Goal: Transaction & Acquisition: Purchase product/service

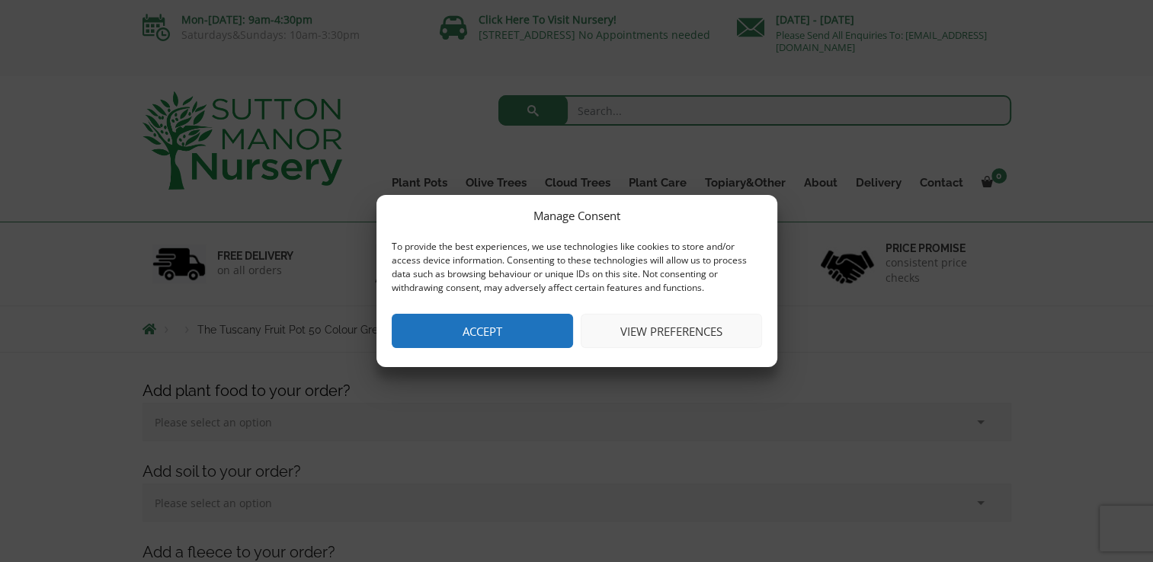
click at [475, 332] on button "Accept" at bounding box center [482, 331] width 181 height 34
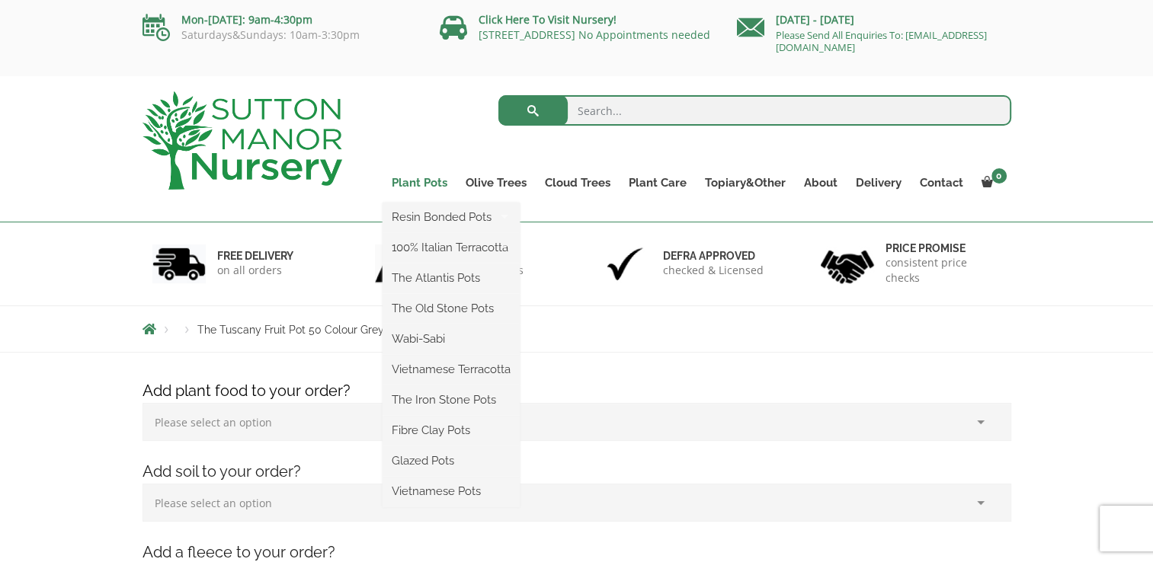
click at [427, 179] on link "Plant Pots" at bounding box center [419, 182] width 74 height 21
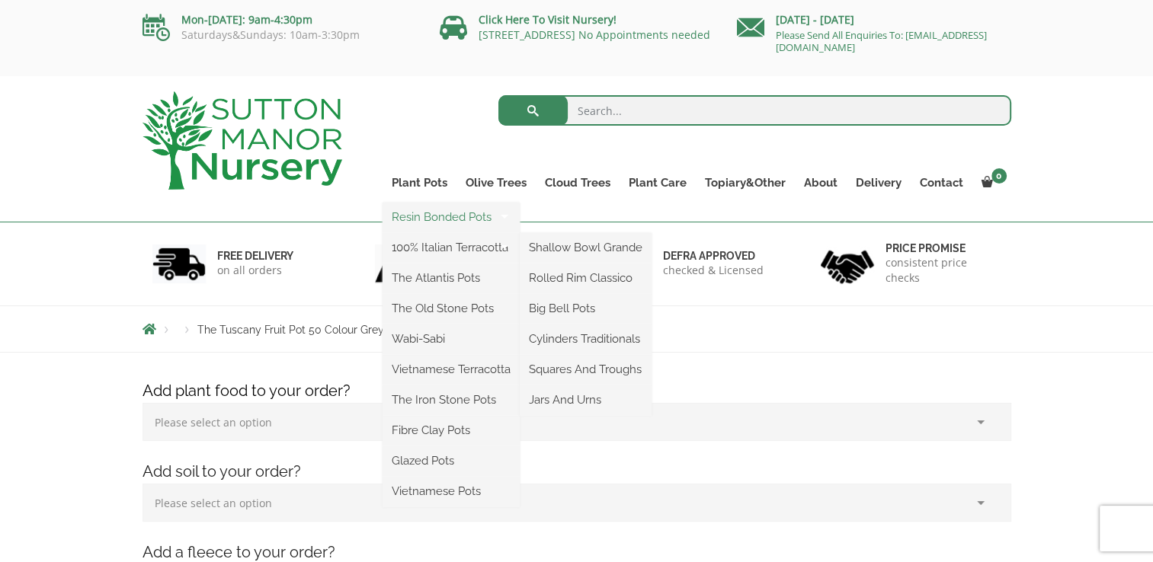
click at [438, 220] on link "Resin Bonded Pots" at bounding box center [450, 217] width 137 height 23
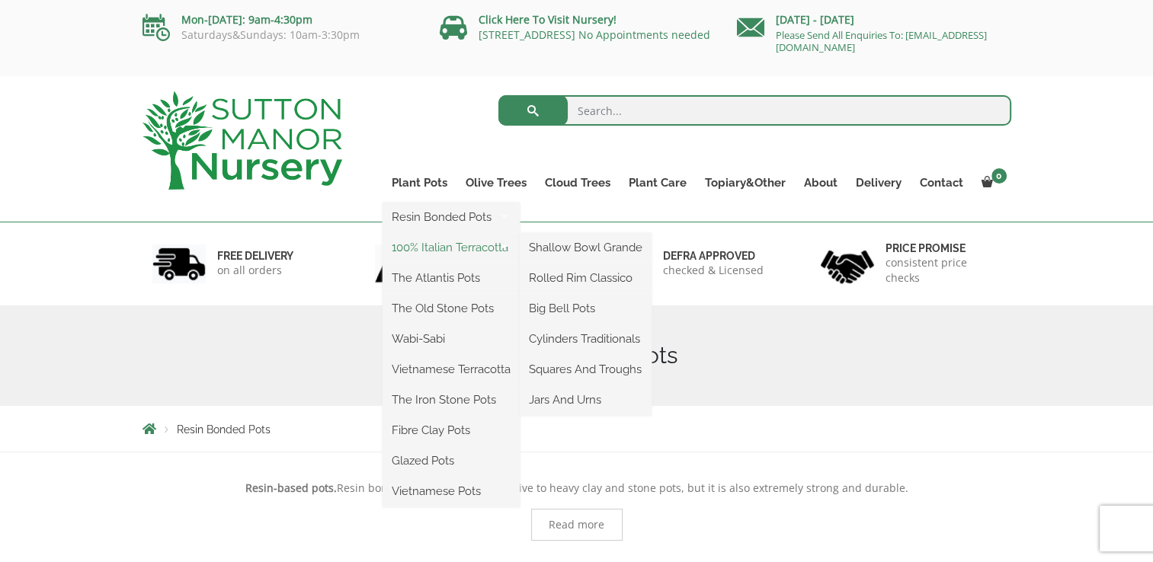
click at [439, 246] on link "100% Italian Terracotta" at bounding box center [450, 247] width 137 height 23
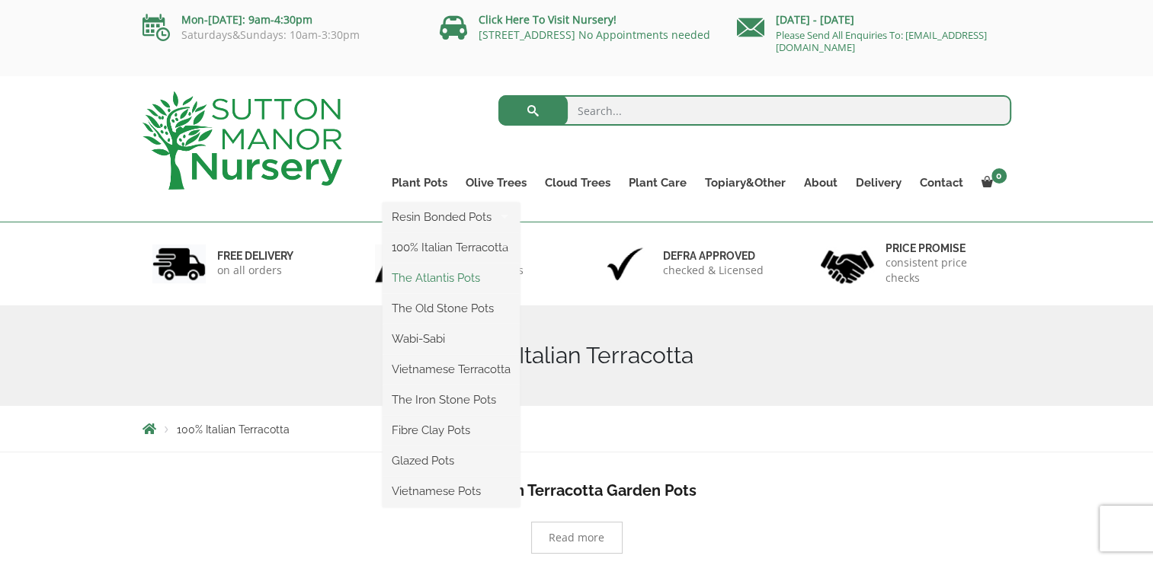
click at [435, 276] on link "The Atlantis Pots" at bounding box center [450, 278] width 137 height 23
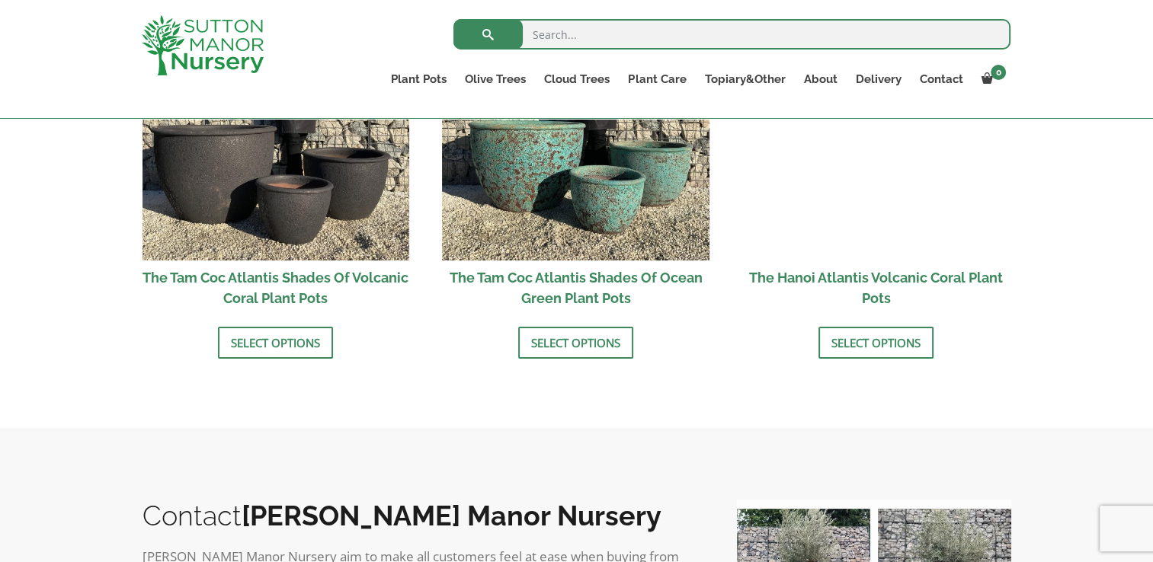
scroll to position [1448, 0]
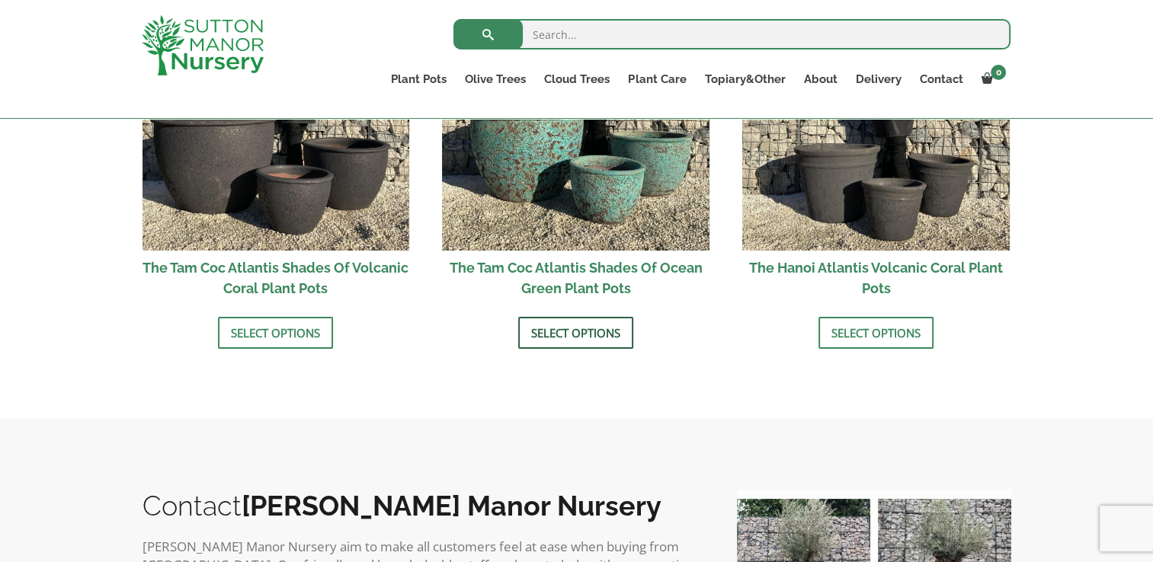
click at [586, 331] on link "Select options" at bounding box center [575, 333] width 115 height 32
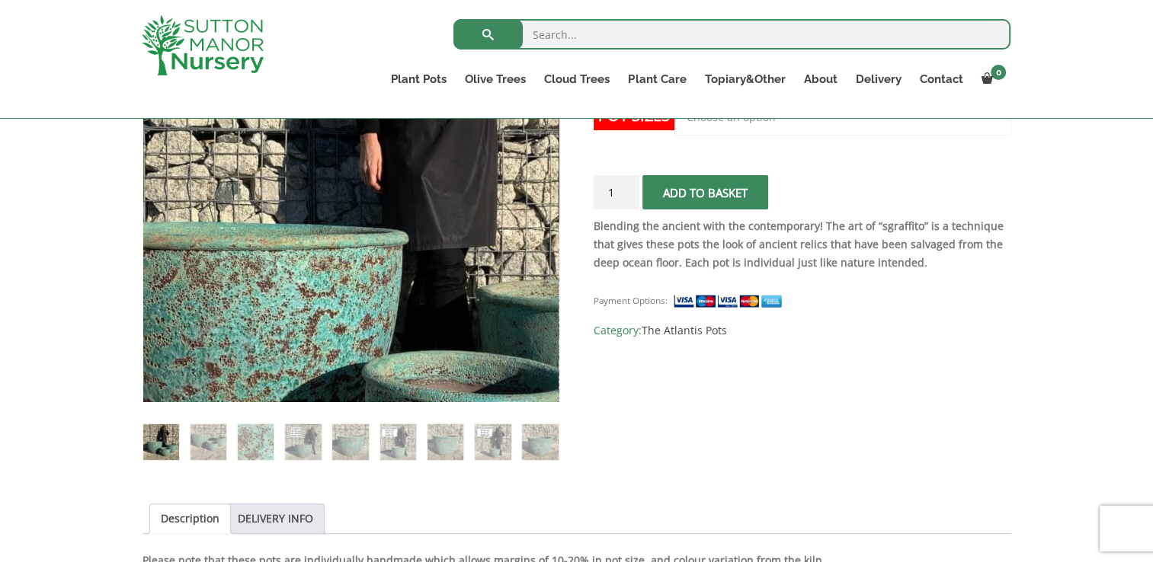
scroll to position [381, 0]
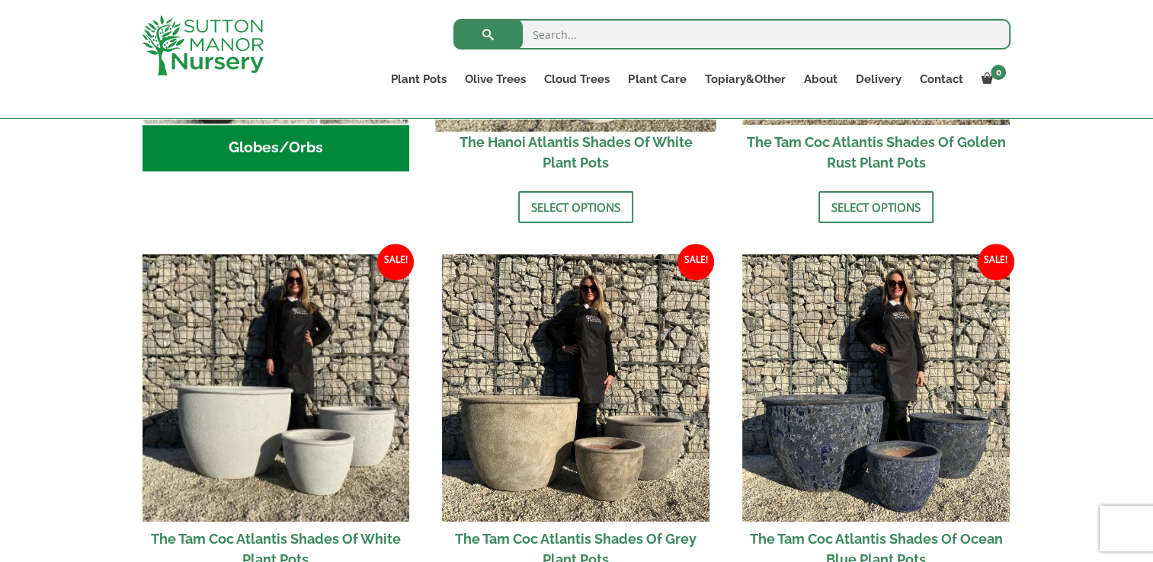
scroll to position [762, 0]
